Goal: Use online tool/utility: Use online tool/utility

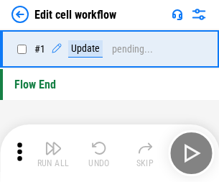
click at [53, 153] on img "button" at bounding box center [53, 147] width 17 height 17
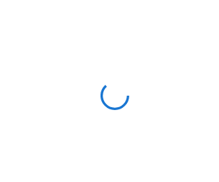
scroll to position [5, 0]
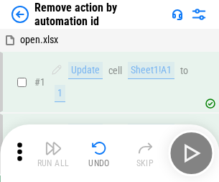
scroll to position [53, 0]
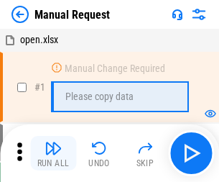
click at [53, 153] on img "button" at bounding box center [53, 147] width 17 height 17
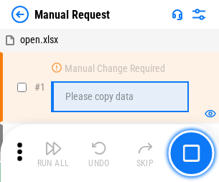
scroll to position [49, 0]
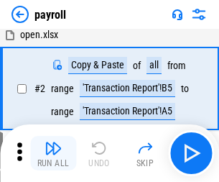
click at [53, 153] on img "button" at bounding box center [53, 147] width 17 height 17
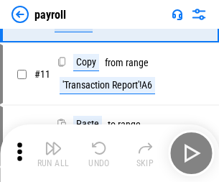
scroll to position [104, 0]
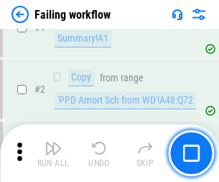
scroll to position [232, 0]
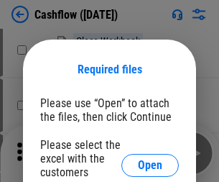
scroll to position [157, 0]
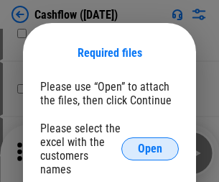
click at [150, 143] on span "Open" at bounding box center [150, 148] width 24 height 11
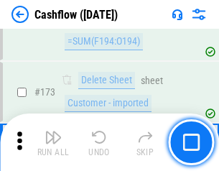
scroll to position [1521, 0]
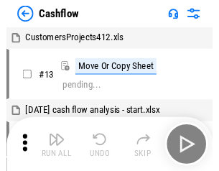
scroll to position [17, 0]
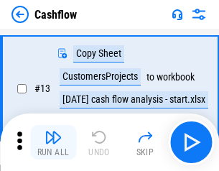
click at [53, 142] on img "button" at bounding box center [53, 137] width 17 height 17
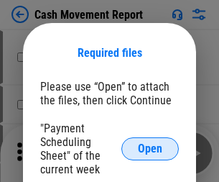
click at [150, 149] on span "Open" at bounding box center [150, 148] width 24 height 11
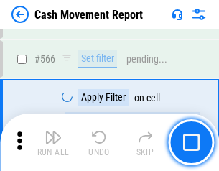
scroll to position [6585, 0]
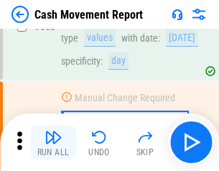
click at [53, 142] on img "button" at bounding box center [53, 137] width 17 height 17
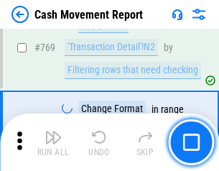
scroll to position [7984, 0]
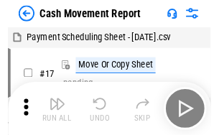
scroll to position [26, 0]
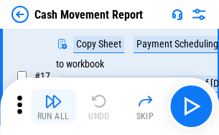
click at [53, 106] on img "button" at bounding box center [53, 101] width 17 height 17
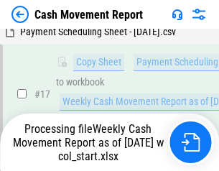
scroll to position [299, 0]
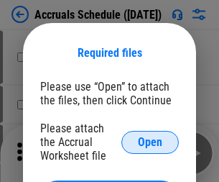
click at [150, 142] on span "Open" at bounding box center [150, 141] width 24 height 11
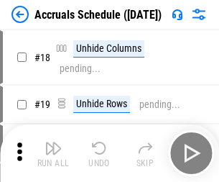
click at [53, 153] on img "button" at bounding box center [53, 147] width 17 height 17
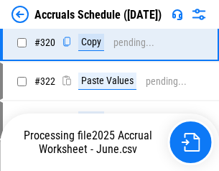
scroll to position [2672, 0]
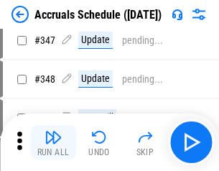
click at [53, 142] on img "button" at bounding box center [53, 137] width 17 height 17
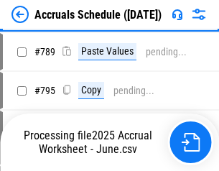
scroll to position [6035, 0]
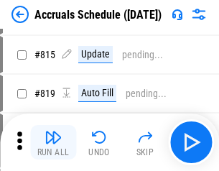
click at [53, 142] on img "button" at bounding box center [53, 137] width 17 height 17
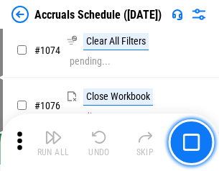
scroll to position [8605, 0]
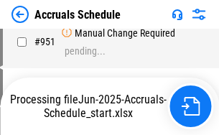
scroll to position [6953, 0]
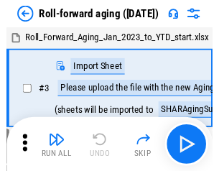
scroll to position [2, 0]
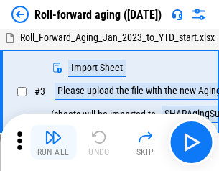
click at [53, 142] on img "button" at bounding box center [53, 137] width 17 height 17
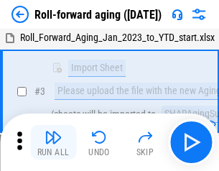
click at [53, 142] on img "button" at bounding box center [53, 137] width 17 height 17
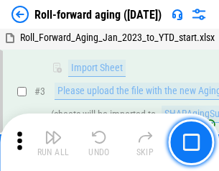
scroll to position [93, 0]
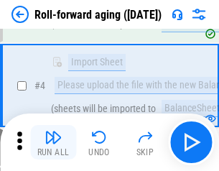
click at [53, 142] on img "button" at bounding box center [53, 137] width 17 height 17
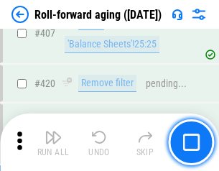
scroll to position [4982, 0]
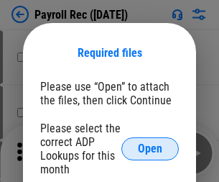
click at [150, 149] on span "Open" at bounding box center [150, 148] width 24 height 11
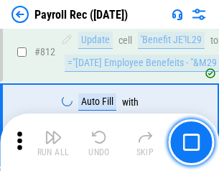
scroll to position [9128, 0]
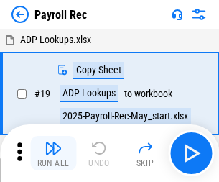
click at [53, 153] on img "button" at bounding box center [53, 147] width 17 height 17
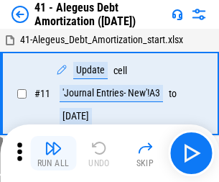
click at [53, 153] on img "button" at bounding box center [53, 147] width 17 height 17
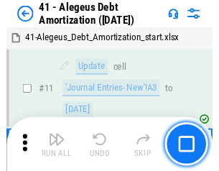
scroll to position [177, 0]
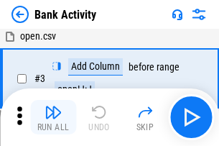
click at [53, 117] on img "button" at bounding box center [53, 111] width 17 height 17
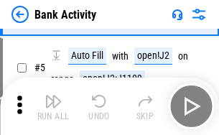
scroll to position [76, 0]
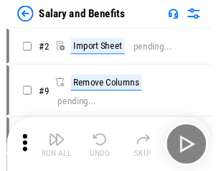
scroll to position [19, 0]
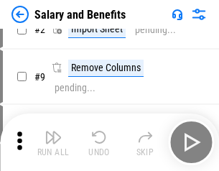
click at [53, 142] on img "button" at bounding box center [53, 137] width 17 height 17
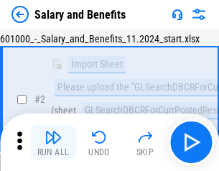
click at [53, 142] on img "button" at bounding box center [53, 137] width 17 height 17
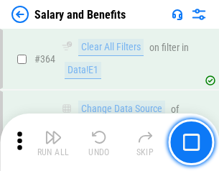
scroll to position [6766, 0]
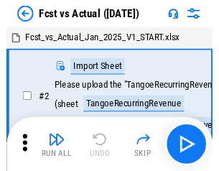
scroll to position [19, 0]
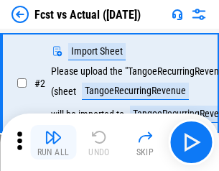
click at [53, 142] on img "button" at bounding box center [53, 137] width 17 height 17
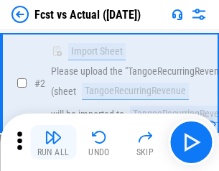
click at [53, 142] on img "button" at bounding box center [53, 137] width 17 height 17
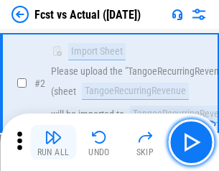
scroll to position [134, 0]
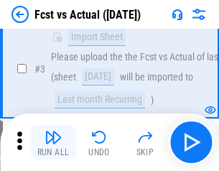
click at [53, 142] on img "button" at bounding box center [53, 137] width 17 height 17
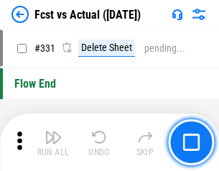
scroll to position [6877, 0]
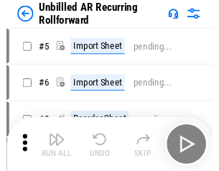
scroll to position [31, 0]
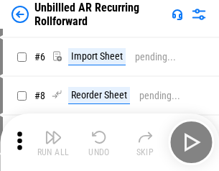
click at [53, 142] on img "button" at bounding box center [53, 137] width 17 height 17
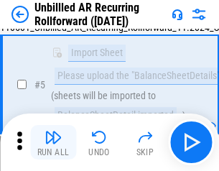
click at [53, 142] on img "button" at bounding box center [53, 137] width 17 height 17
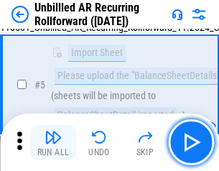
scroll to position [135, 0]
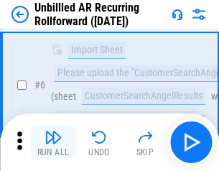
click at [53, 142] on img "button" at bounding box center [53, 137] width 17 height 17
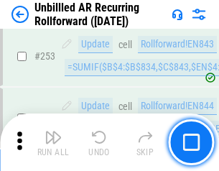
scroll to position [4880, 0]
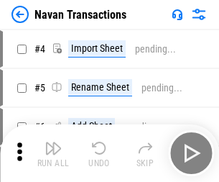
click at [53, 142] on img "button" at bounding box center [53, 147] width 17 height 17
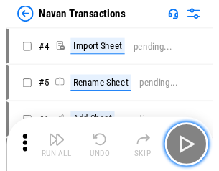
scroll to position [23, 0]
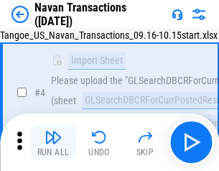
click at [53, 142] on img "button" at bounding box center [53, 137] width 17 height 17
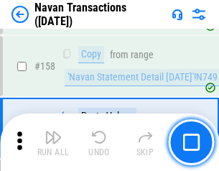
scroll to position [4658, 0]
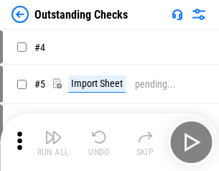
click at [53, 142] on img "button" at bounding box center [53, 137] width 17 height 17
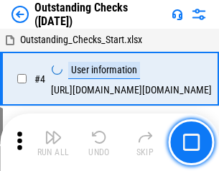
scroll to position [60, 0]
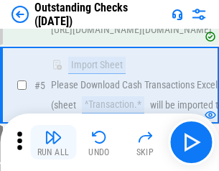
click at [53, 142] on img "button" at bounding box center [53, 137] width 17 height 17
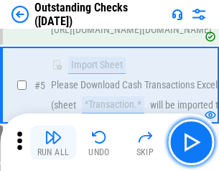
scroll to position [150, 0]
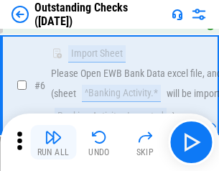
click at [53, 142] on img "button" at bounding box center [53, 137] width 17 height 17
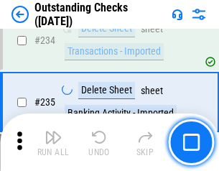
scroll to position [4363, 0]
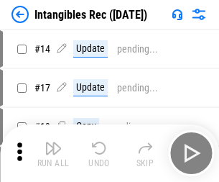
click at [53, 153] on img "button" at bounding box center [53, 147] width 17 height 17
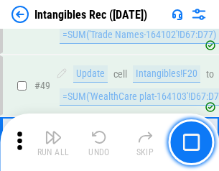
scroll to position [560, 0]
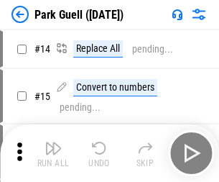
click at [53, 142] on img "button" at bounding box center [53, 147] width 17 height 17
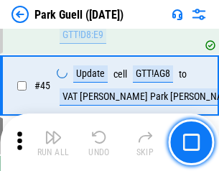
scroll to position [1797, 0]
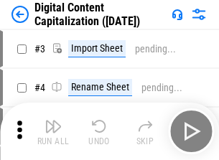
click at [53, 121] on img "button" at bounding box center [53, 126] width 17 height 17
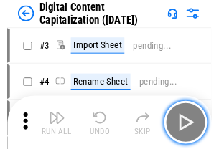
scroll to position [42, 0]
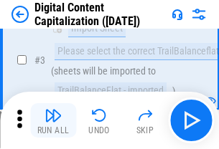
click at [53, 121] on img "button" at bounding box center [53, 115] width 17 height 17
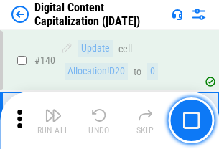
scroll to position [1524, 0]
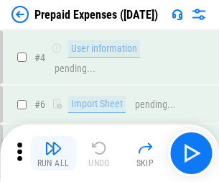
click at [53, 142] on img "button" at bounding box center [53, 147] width 17 height 17
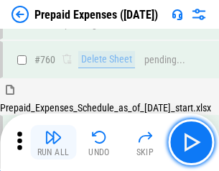
scroll to position [3982, 0]
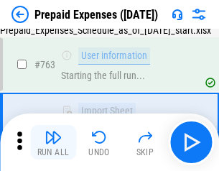
click at [53, 142] on img "button" at bounding box center [53, 137] width 17 height 17
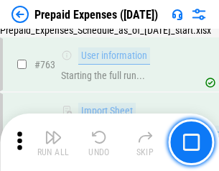
scroll to position [4067, 0]
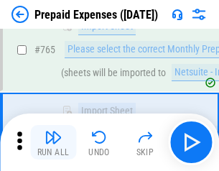
click at [53, 142] on img "button" at bounding box center [53, 137] width 17 height 17
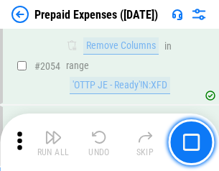
scroll to position [15018, 0]
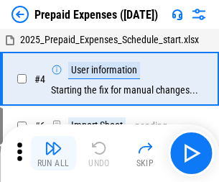
click at [53, 153] on img "button" at bounding box center [53, 147] width 17 height 17
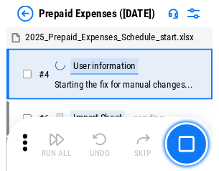
scroll to position [63, 0]
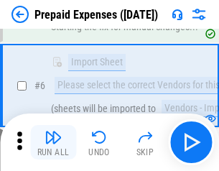
click at [53, 142] on img "button" at bounding box center [53, 137] width 17 height 17
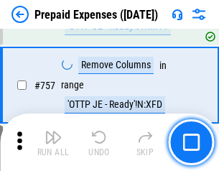
scroll to position [5119, 0]
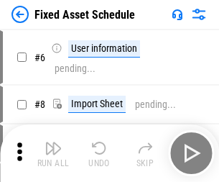
click at [53, 153] on img "button" at bounding box center [53, 147] width 17 height 17
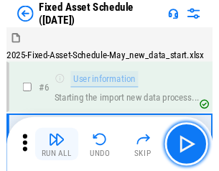
scroll to position [78, 0]
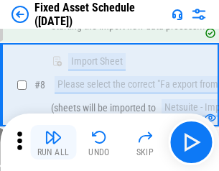
click at [53, 142] on img "button" at bounding box center [53, 137] width 17 height 17
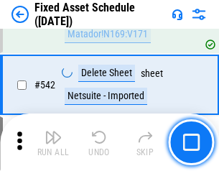
scroll to position [5122, 0]
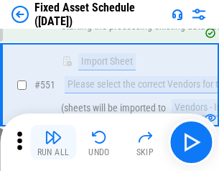
click at [53, 142] on img "button" at bounding box center [53, 137] width 17 height 17
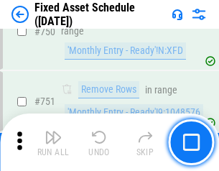
scroll to position [7004, 0]
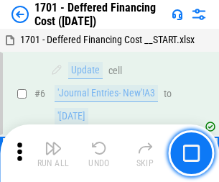
scroll to position [172, 0]
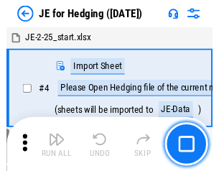
scroll to position [2, 0]
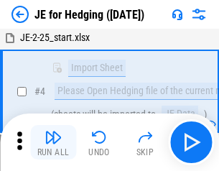
click at [53, 142] on img "button" at bounding box center [53, 137] width 17 height 17
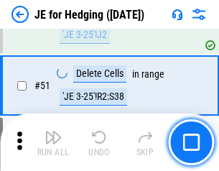
scroll to position [930, 0]
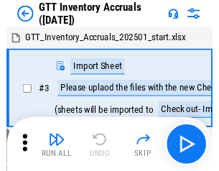
scroll to position [2, 0]
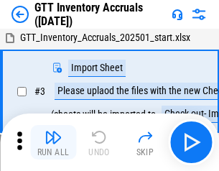
click at [53, 142] on img "button" at bounding box center [53, 137] width 17 height 17
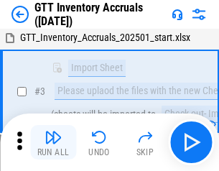
click at [53, 142] on img "button" at bounding box center [53, 137] width 17 height 17
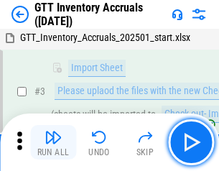
scroll to position [93, 0]
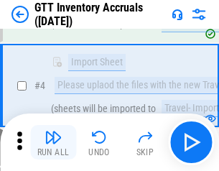
click at [53, 142] on img "button" at bounding box center [53, 137] width 17 height 17
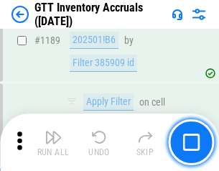
scroll to position [11732, 0]
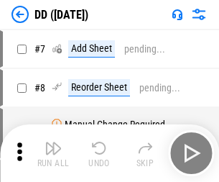
click at [53, 153] on img "button" at bounding box center [53, 147] width 17 height 17
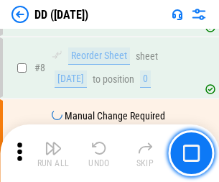
scroll to position [139, 0]
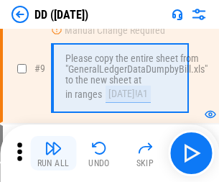
click at [53, 153] on img "button" at bounding box center [53, 147] width 17 height 17
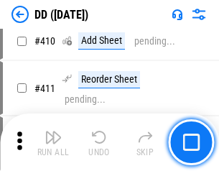
scroll to position [6428, 0]
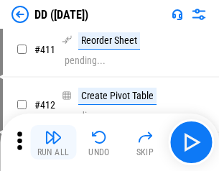
click at [53, 142] on img "button" at bounding box center [53, 137] width 17 height 17
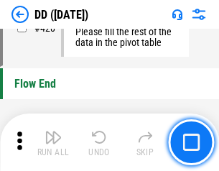
scroll to position [6877, 0]
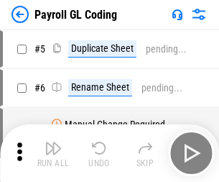
click at [53, 153] on img "button" at bounding box center [53, 147] width 17 height 17
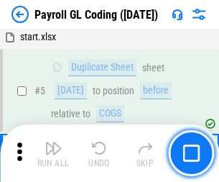
scroll to position [172, 0]
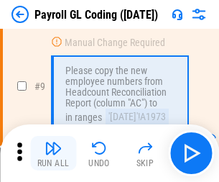
click at [53, 153] on img "button" at bounding box center [53, 147] width 17 height 17
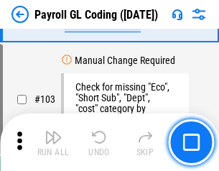
scroll to position [3371, 0]
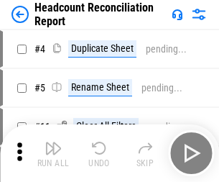
click at [53, 153] on img "button" at bounding box center [53, 147] width 17 height 17
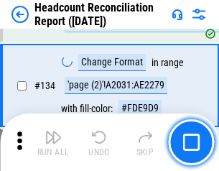
scroll to position [1727, 0]
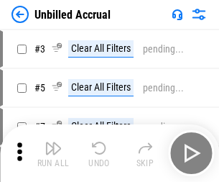
click at [53, 153] on img "button" at bounding box center [53, 147] width 17 height 17
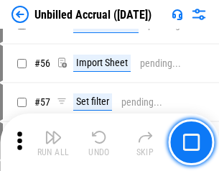
scroll to position [1500, 0]
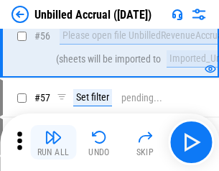
click at [53, 142] on img "button" at bounding box center [53, 137] width 17 height 17
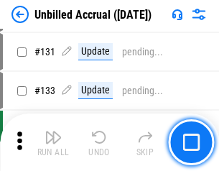
scroll to position [4280, 0]
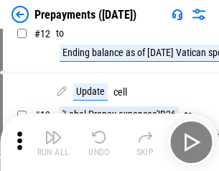
scroll to position [90, 0]
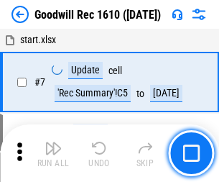
scroll to position [246, 0]
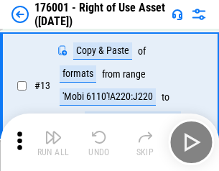
scroll to position [93, 0]
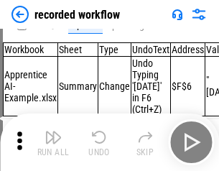
click at [53, 142] on img "button" at bounding box center [53, 137] width 17 height 17
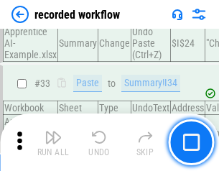
scroll to position [4491, 0]
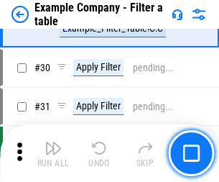
scroll to position [1315, 0]
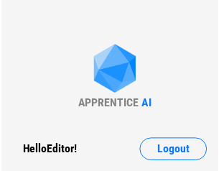
scroll to position [22, 0]
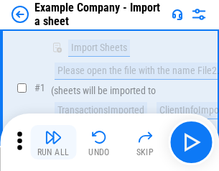
click at [53, 142] on img "button" at bounding box center [53, 137] width 17 height 17
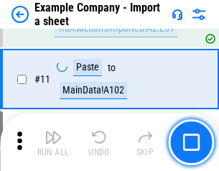
scroll to position [318, 0]
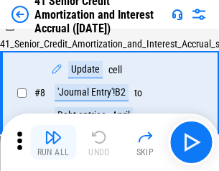
click at [53, 142] on img "button" at bounding box center [53, 137] width 17 height 17
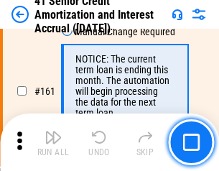
click at [53, 142] on img "button" at bounding box center [53, 137] width 17 height 17
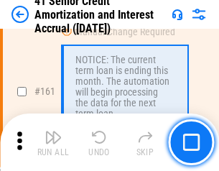
scroll to position [1537, 0]
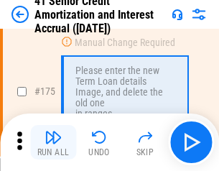
click at [53, 142] on img "button" at bounding box center [53, 137] width 17 height 17
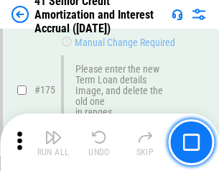
scroll to position [1682, 0]
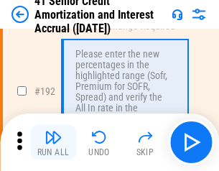
click at [53, 142] on img "button" at bounding box center [53, 137] width 17 height 17
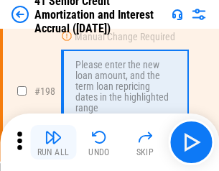
click at [53, 142] on img "button" at bounding box center [53, 137] width 17 height 17
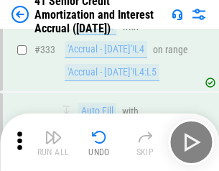
scroll to position [3670, 0]
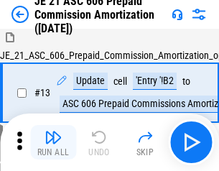
click at [53, 142] on img "button" at bounding box center [53, 137] width 17 height 17
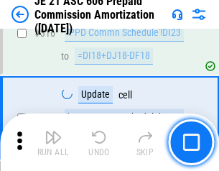
scroll to position [2683, 0]
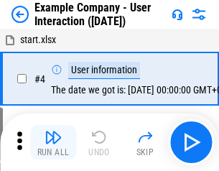
click at [53, 142] on img "button" at bounding box center [53, 137] width 17 height 17
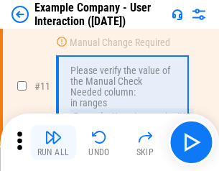
click at [53, 142] on img "button" at bounding box center [53, 137] width 17 height 17
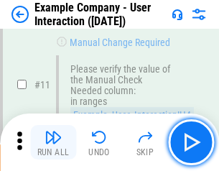
scroll to position [311, 0]
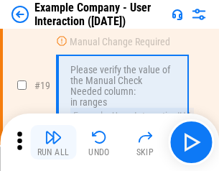
click at [53, 142] on img "button" at bounding box center [53, 137] width 17 height 17
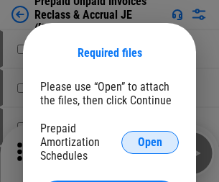
click at [150, 142] on span "Open" at bounding box center [150, 141] width 24 height 11
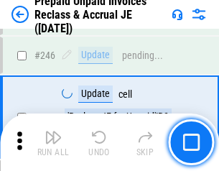
scroll to position [1940, 0]
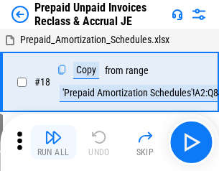
click at [53, 142] on img "button" at bounding box center [53, 137] width 17 height 17
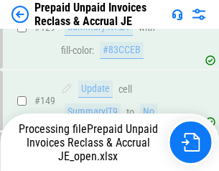
scroll to position [1177, 0]
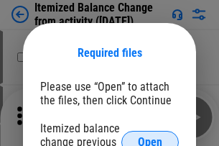
click at [150, 136] on span "Open" at bounding box center [150, 141] width 24 height 11
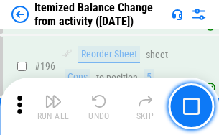
scroll to position [2765, 0]
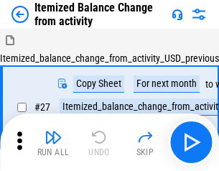
scroll to position [22, 0]
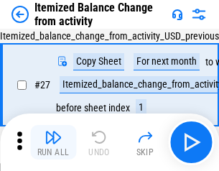
click at [53, 142] on img "button" at bounding box center [53, 137] width 17 height 17
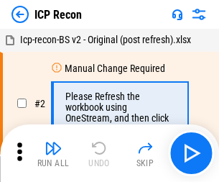
scroll to position [6, 0]
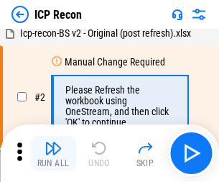
click at [53, 153] on img "button" at bounding box center [53, 147] width 17 height 17
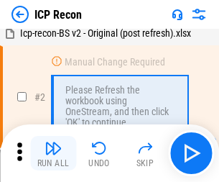
click at [53, 153] on img "button" at bounding box center [53, 147] width 17 height 17
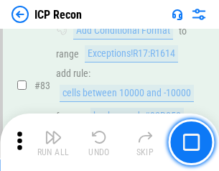
scroll to position [1408, 0]
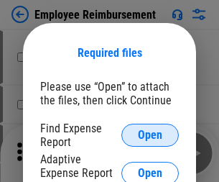
click at [150, 135] on span "Open" at bounding box center [150, 134] width 24 height 11
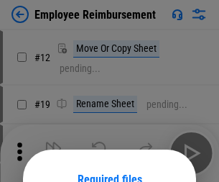
scroll to position [126, 0]
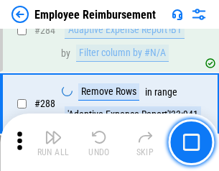
scroll to position [3905, 0]
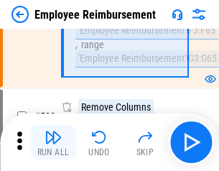
click at [53, 142] on img "button" at bounding box center [53, 137] width 17 height 17
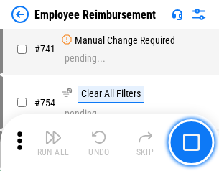
scroll to position [10080, 0]
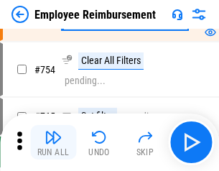
click at [53, 142] on img "button" at bounding box center [53, 137] width 17 height 17
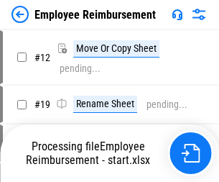
scroll to position [49, 0]
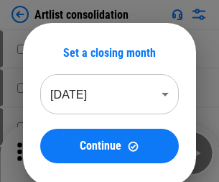
click at [53, 153] on img "button" at bounding box center [53, 147] width 17 height 17
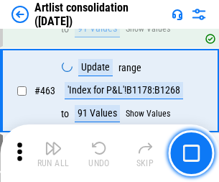
scroll to position [6291, 0]
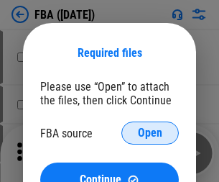
click at [150, 133] on span "Open" at bounding box center [150, 132] width 24 height 11
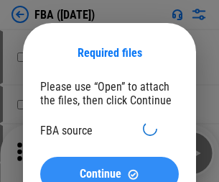
click at [109, 168] on span "Continue" at bounding box center [101, 173] width 42 height 11
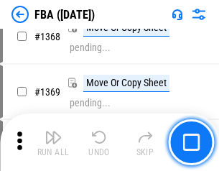
scroll to position [15430, 0]
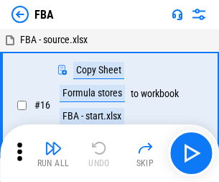
scroll to position [14, 0]
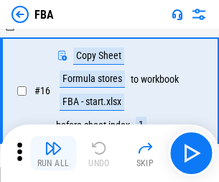
click at [53, 153] on img "button" at bounding box center [53, 147] width 17 height 17
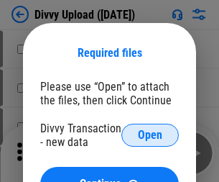
click at [150, 135] on span "Open" at bounding box center [150, 134] width 24 height 11
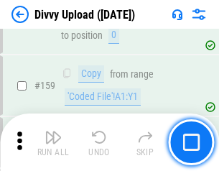
scroll to position [1488, 0]
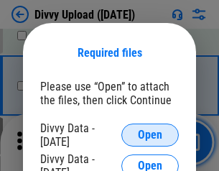
click at [150, 135] on span "Open" at bounding box center [150, 134] width 24 height 11
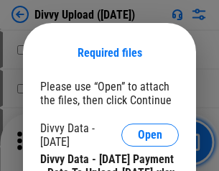
scroll to position [2440, 0]
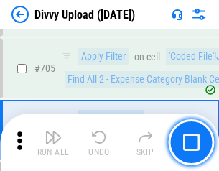
scroll to position [9828, 0]
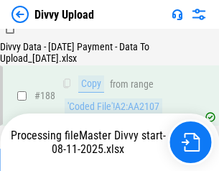
scroll to position [1691, 0]
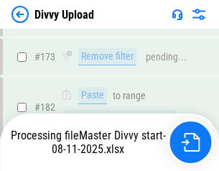
scroll to position [1691, 0]
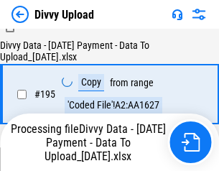
scroll to position [2008, 0]
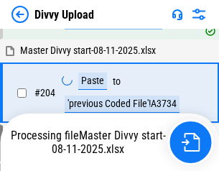
scroll to position [2558, 0]
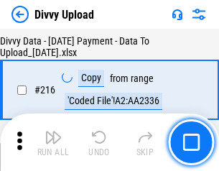
scroll to position [2958, 0]
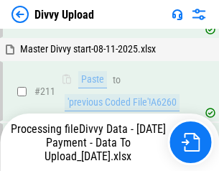
scroll to position [2875, 0]
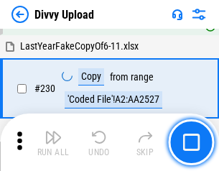
scroll to position [3565, 0]
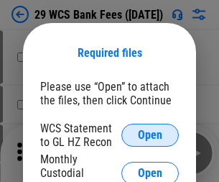
click at [150, 135] on span "Open" at bounding box center [150, 134] width 24 height 11
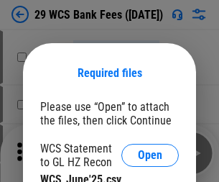
scroll to position [20, 0]
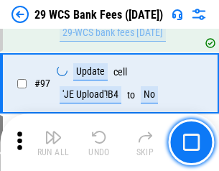
scroll to position [1400, 0]
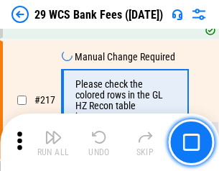
click at [53, 142] on img "button" at bounding box center [53, 137] width 17 height 17
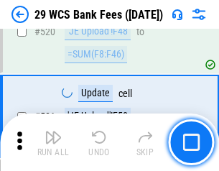
scroll to position [7415, 0]
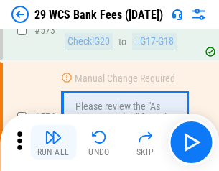
click at [53, 142] on img "button" at bounding box center [53, 137] width 17 height 17
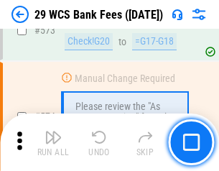
scroll to position [7956, 0]
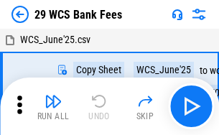
scroll to position [26, 0]
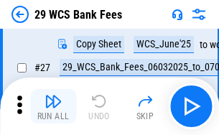
click at [53, 106] on img "button" at bounding box center [53, 101] width 17 height 17
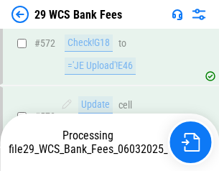
scroll to position [7940, 0]
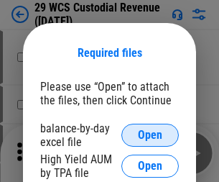
click at [150, 135] on span "Open" at bounding box center [150, 134] width 24 height 11
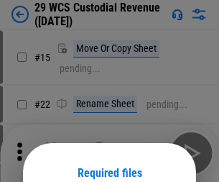
scroll to position [120, 0]
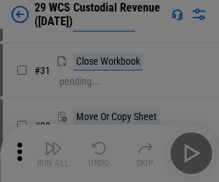
scroll to position [308, 0]
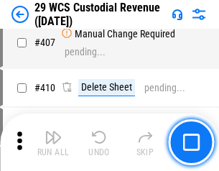
scroll to position [6655, 0]
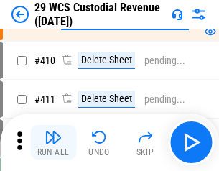
click at [53, 142] on img "button" at bounding box center [53, 137] width 17 height 17
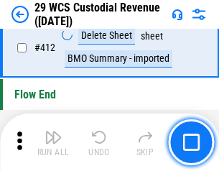
scroll to position [6861, 0]
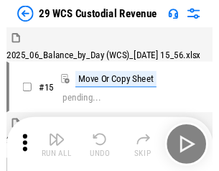
scroll to position [34, 0]
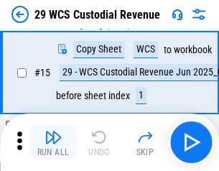
click at [53, 142] on img "button" at bounding box center [53, 137] width 17 height 17
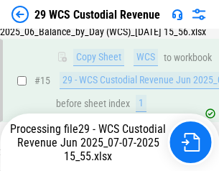
scroll to position [738, 0]
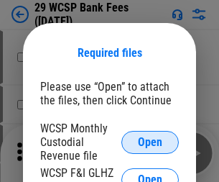
click at [150, 142] on span "Open" at bounding box center [150, 141] width 24 height 11
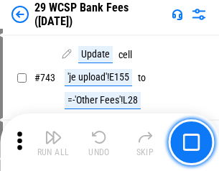
scroll to position [7240, 0]
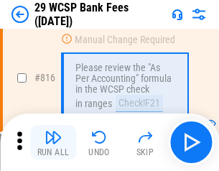
click at [53, 142] on img "button" at bounding box center [53, 137] width 17 height 17
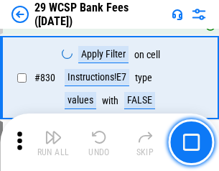
scroll to position [9116, 0]
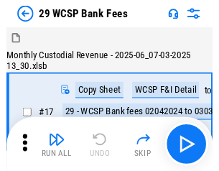
scroll to position [34, 0]
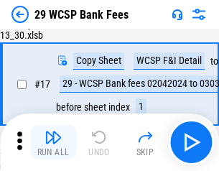
click at [53, 142] on img "button" at bounding box center [53, 137] width 17 height 17
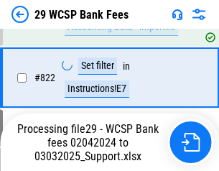
scroll to position [8919, 0]
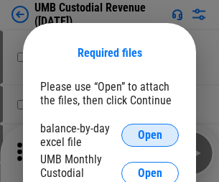
click at [150, 135] on span "Open" at bounding box center [150, 134] width 24 height 11
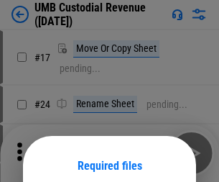
scroll to position [113, 0]
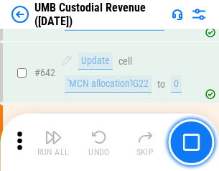
scroll to position [7441, 0]
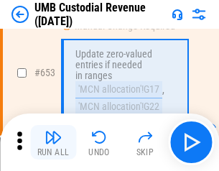
click at [53, 142] on img "button" at bounding box center [53, 137] width 17 height 17
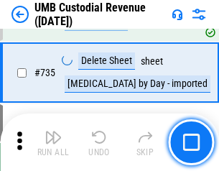
scroll to position [8785, 0]
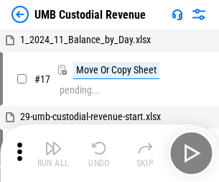
scroll to position [11, 0]
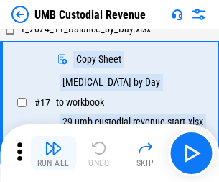
click at [53, 153] on img "button" at bounding box center [53, 147] width 17 height 17
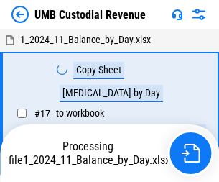
scroll to position [11, 0]
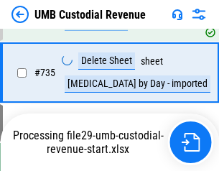
scroll to position [8752, 0]
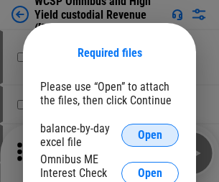
click at [150, 135] on span "Open" at bounding box center [150, 134] width 24 height 11
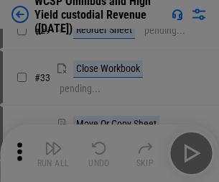
scroll to position [328, 0]
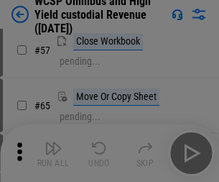
scroll to position [626, 0]
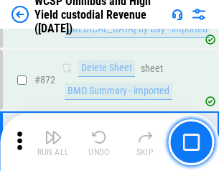
scroll to position [12160, 0]
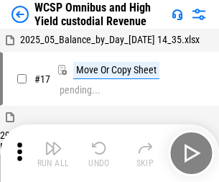
click at [53, 142] on img "button" at bounding box center [53, 147] width 17 height 17
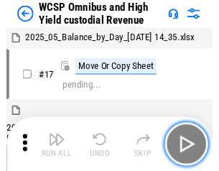
scroll to position [8, 0]
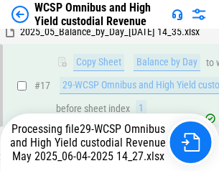
scroll to position [299, 0]
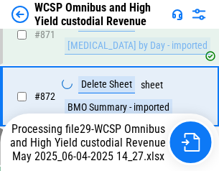
scroll to position [12127, 0]
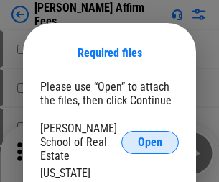
click at [150, 136] on span "Open" at bounding box center [150, 141] width 24 height 11
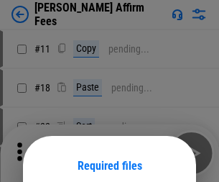
scroll to position [113, 0]
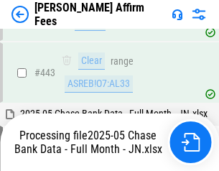
scroll to position [3750, 0]
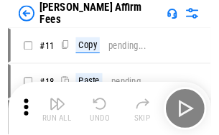
scroll to position [14, 0]
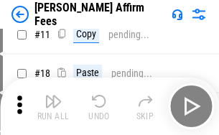
click at [53, 106] on img "button" at bounding box center [53, 101] width 17 height 17
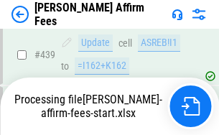
scroll to position [3768, 0]
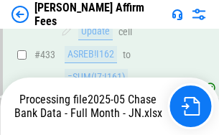
scroll to position [3768, 0]
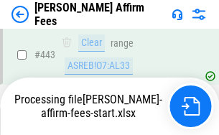
scroll to position [3768, 0]
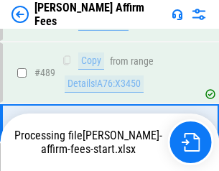
scroll to position [3750, 0]
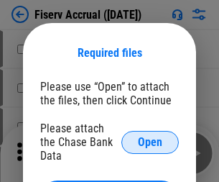
click at [150, 136] on span "Open" at bounding box center [150, 141] width 24 height 11
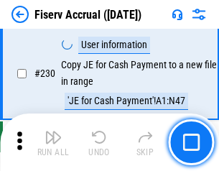
scroll to position [4553, 0]
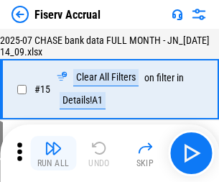
click at [53, 153] on img "button" at bounding box center [53, 147] width 17 height 17
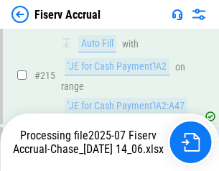
scroll to position [4360, 0]
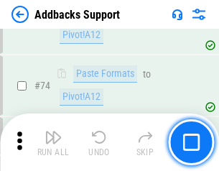
scroll to position [1046, 0]
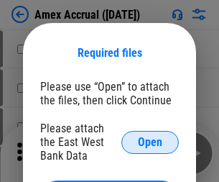
click at [150, 142] on span "Open" at bounding box center [150, 141] width 24 height 11
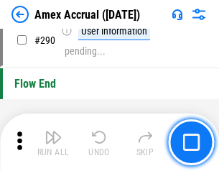
scroll to position [4474, 0]
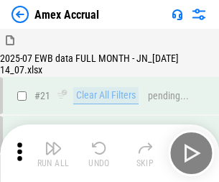
click at [53, 153] on img "button" at bounding box center [53, 147] width 17 height 17
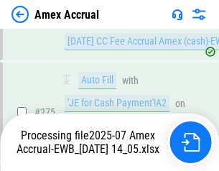
scroll to position [4282, 0]
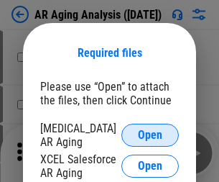
click at [150, 133] on span "Open" at bounding box center [150, 134] width 24 height 11
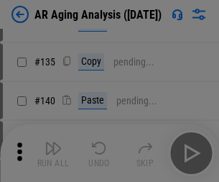
scroll to position [432, 0]
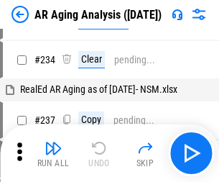
scroll to position [14, 0]
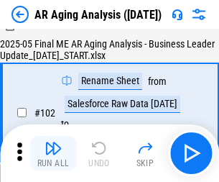
click at [53, 153] on img "button" at bounding box center [53, 147] width 17 height 17
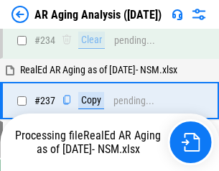
scroll to position [2227, 0]
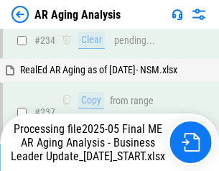
scroll to position [2211, 0]
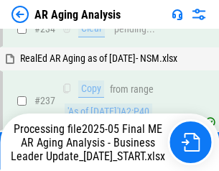
scroll to position [2211, 0]
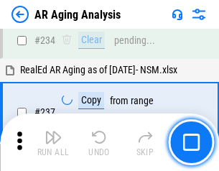
scroll to position [2211, 0]
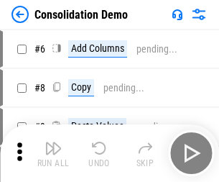
click at [53, 153] on img "button" at bounding box center [53, 147] width 17 height 17
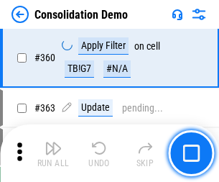
scroll to position [4815, 0]
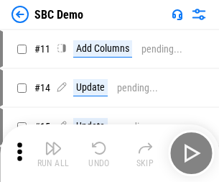
click at [53, 153] on img "button" at bounding box center [53, 147] width 17 height 17
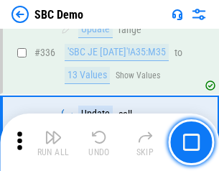
scroll to position [3780, 0]
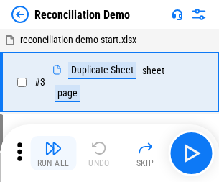
click at [53, 153] on img "button" at bounding box center [53, 147] width 17 height 17
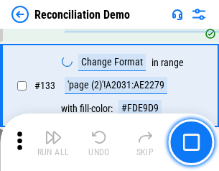
scroll to position [1706, 0]
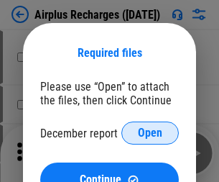
click at [150, 133] on span "Open" at bounding box center [150, 132] width 24 height 11
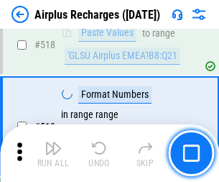
scroll to position [6183, 0]
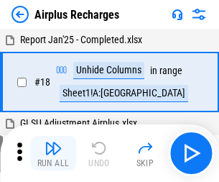
click at [53, 153] on img "button" at bounding box center [53, 147] width 17 height 17
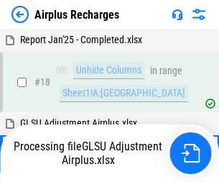
scroll to position [63, 0]
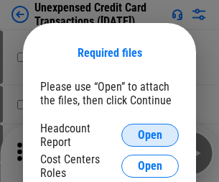
click at [150, 135] on span "Open" at bounding box center [150, 134] width 24 height 11
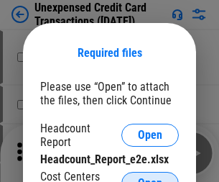
click at [150, 177] on span "Open" at bounding box center [150, 182] width 24 height 11
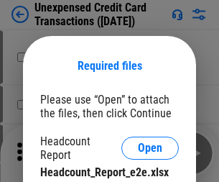
scroll to position [13, 0]
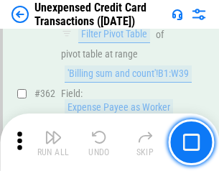
scroll to position [3695, 0]
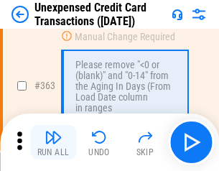
click at [53, 142] on img "button" at bounding box center [53, 137] width 17 height 17
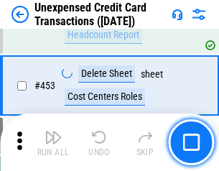
scroll to position [4900, 0]
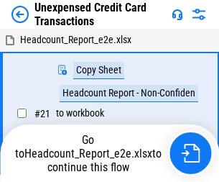
scroll to position [22, 0]
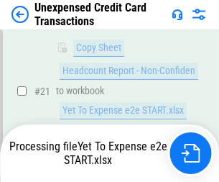
scroll to position [233, 0]
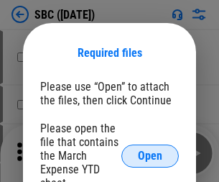
click at [150, 155] on span "Open" at bounding box center [150, 155] width 24 height 11
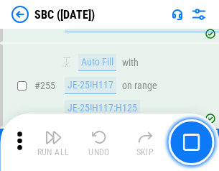
scroll to position [2808, 0]
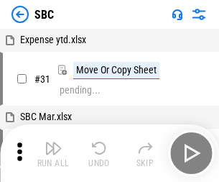
scroll to position [14, 0]
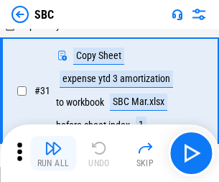
click at [53, 153] on img "button" at bounding box center [53, 147] width 17 height 17
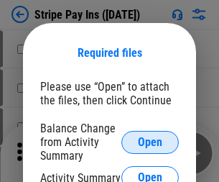
click at [150, 142] on span "Open" at bounding box center [150, 141] width 24 height 11
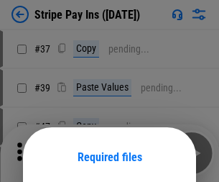
scroll to position [104, 0]
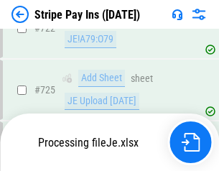
scroll to position [7565, 0]
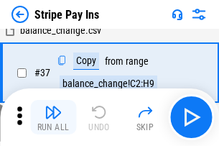
click at [53, 117] on img "button" at bounding box center [53, 111] width 17 height 17
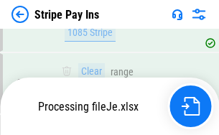
scroll to position [7534, 0]
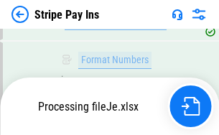
scroll to position [7534, 0]
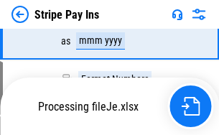
scroll to position [7534, 0]
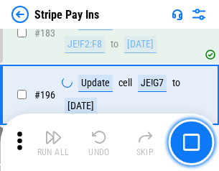
scroll to position [1945, 0]
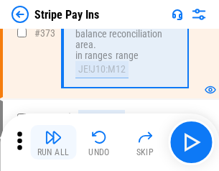
click at [53, 142] on img "button" at bounding box center [53, 137] width 17 height 17
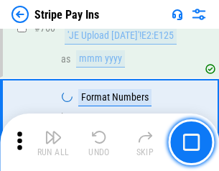
scroll to position [7516, 0]
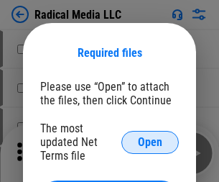
click at [150, 142] on span "Open" at bounding box center [150, 141] width 24 height 11
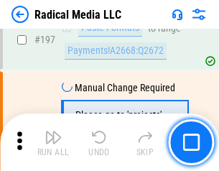
scroll to position [3323, 0]
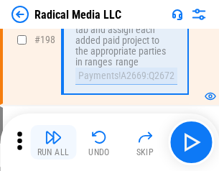
click at [53, 142] on img "button" at bounding box center [53, 137] width 17 height 17
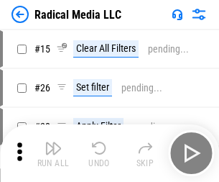
scroll to position [80, 0]
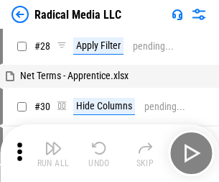
click at [53, 153] on img "button" at bounding box center [53, 147] width 17 height 17
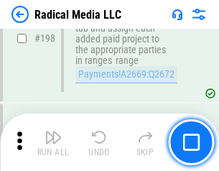
scroll to position [3602, 0]
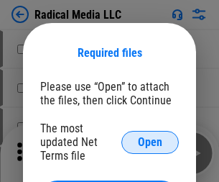
click at [150, 142] on span "Open" at bounding box center [150, 141] width 24 height 11
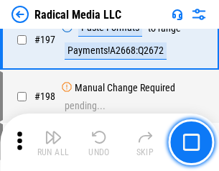
scroll to position [3323, 0]
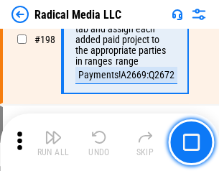
click at [53, 142] on img "button" at bounding box center [53, 137] width 17 height 17
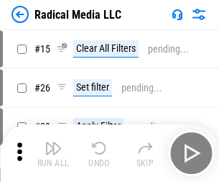
scroll to position [80, 0]
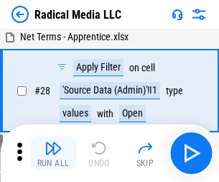
click at [53, 153] on img "button" at bounding box center [53, 147] width 17 height 17
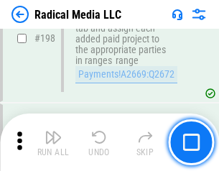
scroll to position [3602, 0]
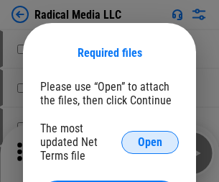
click at [150, 142] on span "Open" at bounding box center [150, 141] width 24 height 11
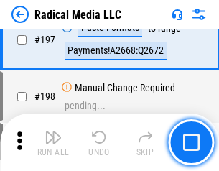
scroll to position [3323, 0]
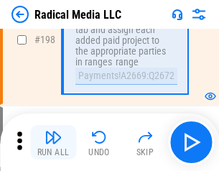
click at [53, 142] on img "button" at bounding box center [53, 137] width 17 height 17
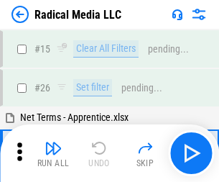
scroll to position [80, 0]
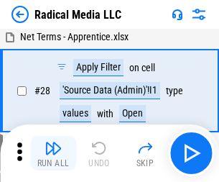
click at [53, 153] on img "button" at bounding box center [53, 147] width 17 height 17
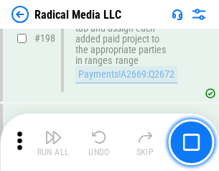
scroll to position [3602, 0]
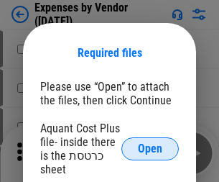
click at [150, 149] on span "Open" at bounding box center [150, 148] width 24 height 11
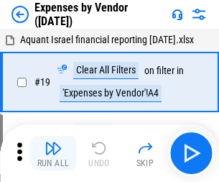
click at [53, 153] on img "button" at bounding box center [53, 147] width 17 height 17
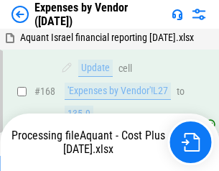
scroll to position [1059, 0]
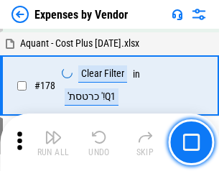
scroll to position [1121, 0]
